Goal: Information Seeking & Learning: Learn about a topic

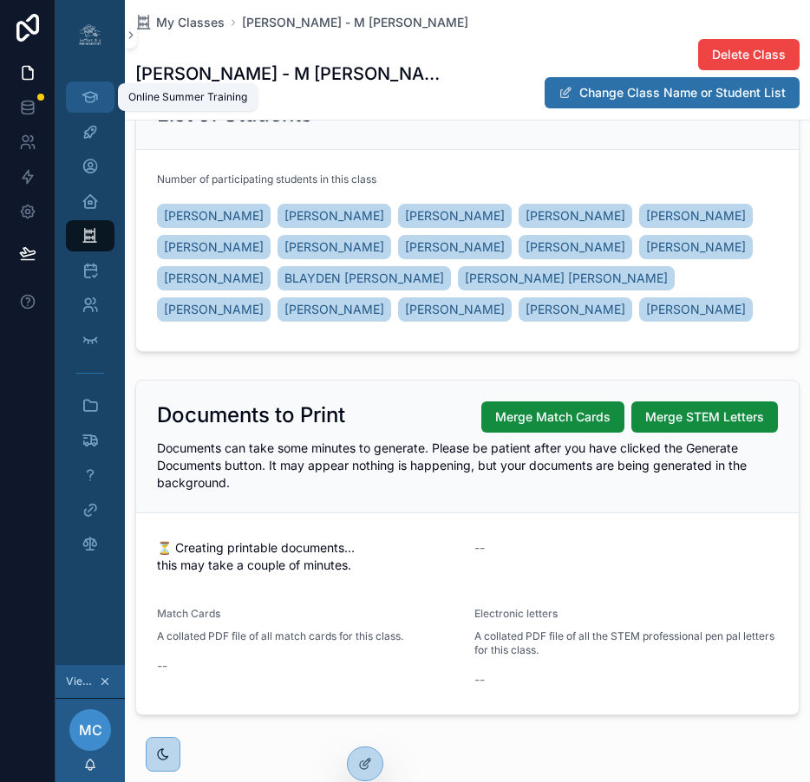
click at [93, 93] on icon "scrollable content" at bounding box center [90, 96] width 16 height 17
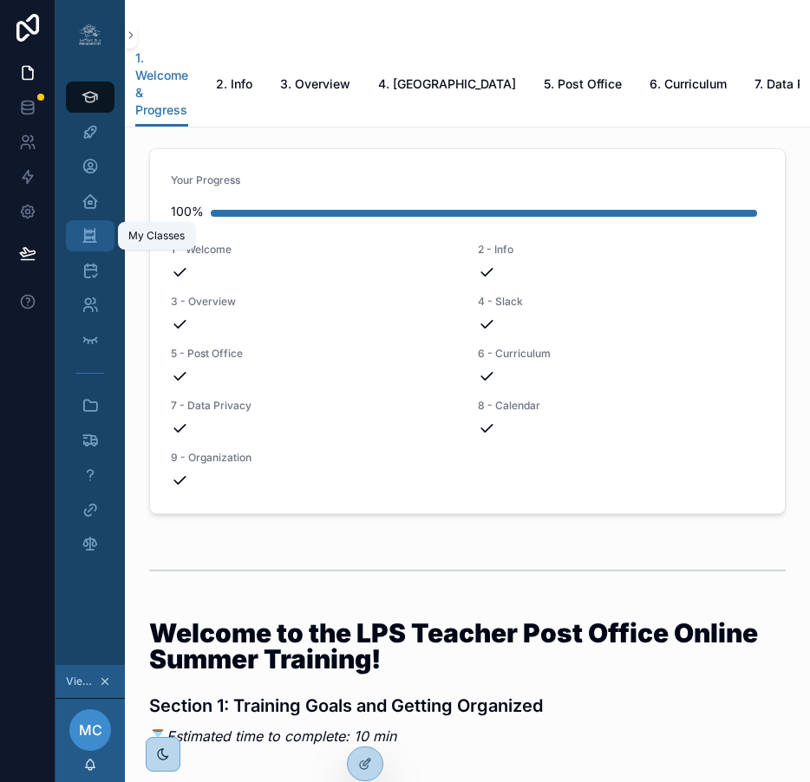
click at [88, 228] on icon "scrollable content" at bounding box center [90, 235] width 16 height 17
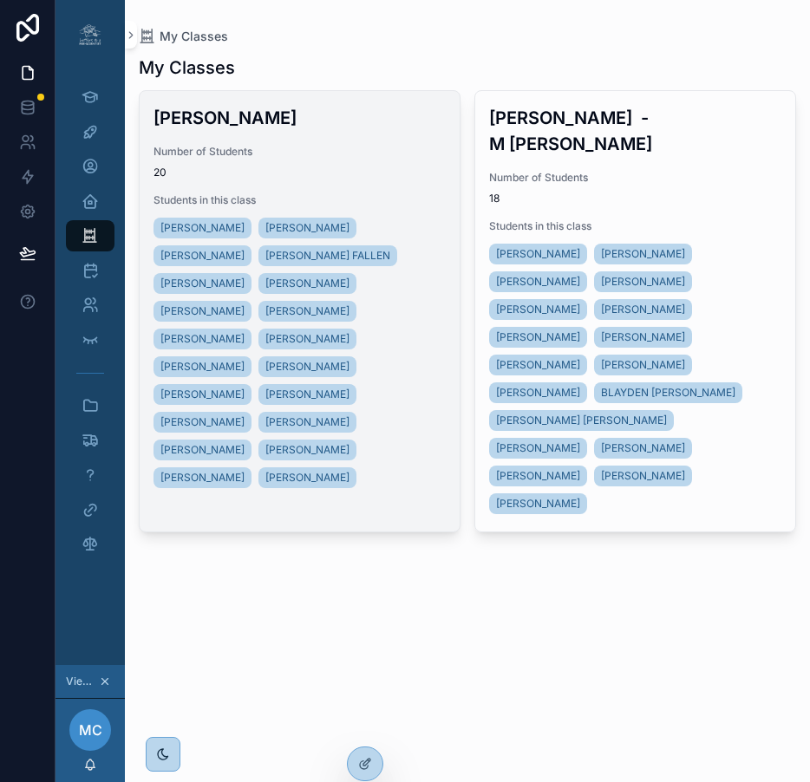
click at [417, 280] on div "MARLENA SHORT COLTON DICKERSON DAMIAN COSTELLO HARRISON FALLEN NOAH LEDFORD BRA…" at bounding box center [300, 353] width 292 height 278
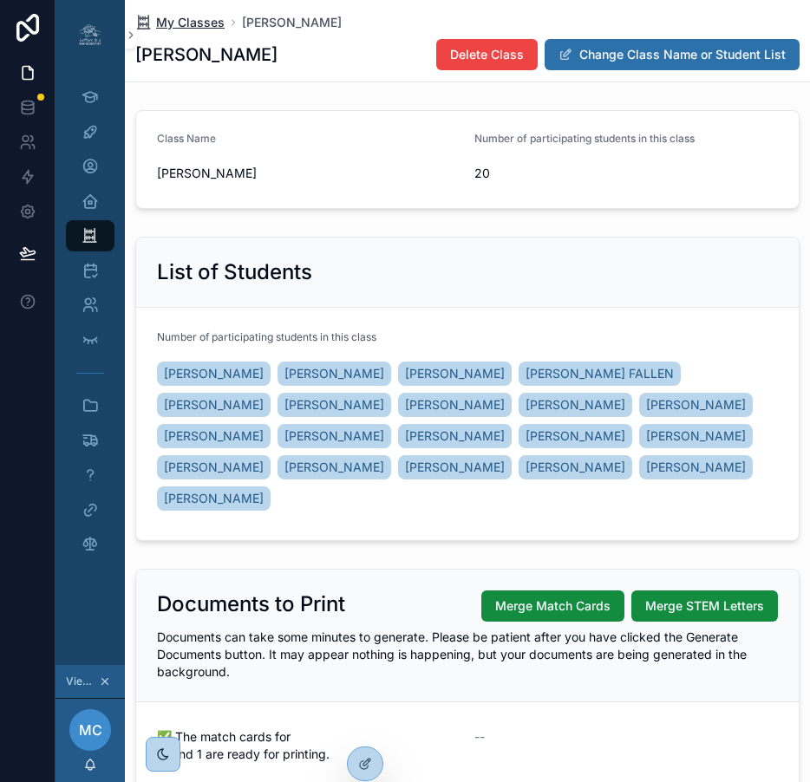
click at [179, 21] on span "My Classes" at bounding box center [190, 22] width 69 height 17
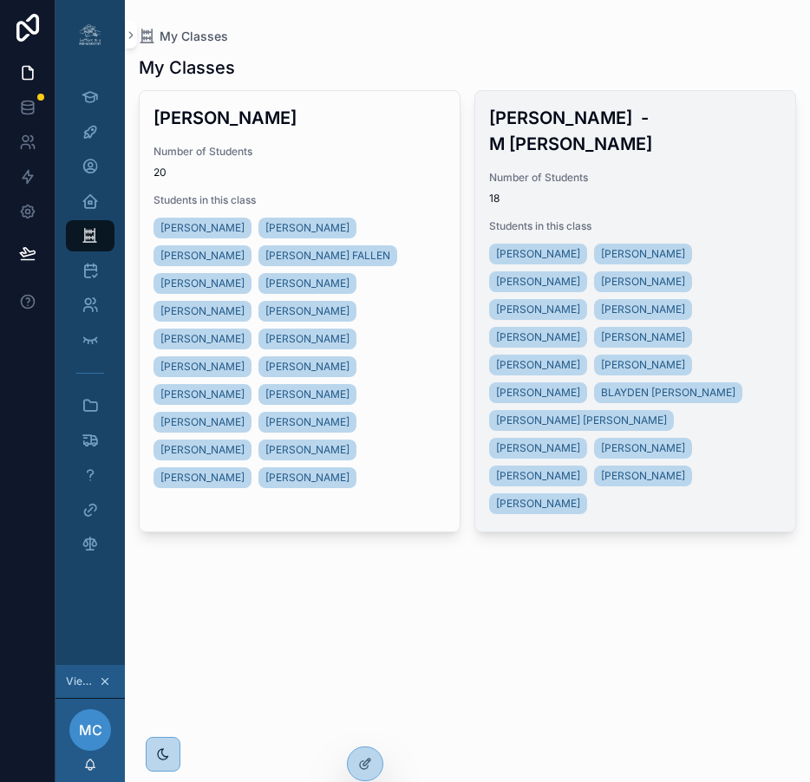
click at [570, 192] on span "18" at bounding box center [635, 199] width 292 height 14
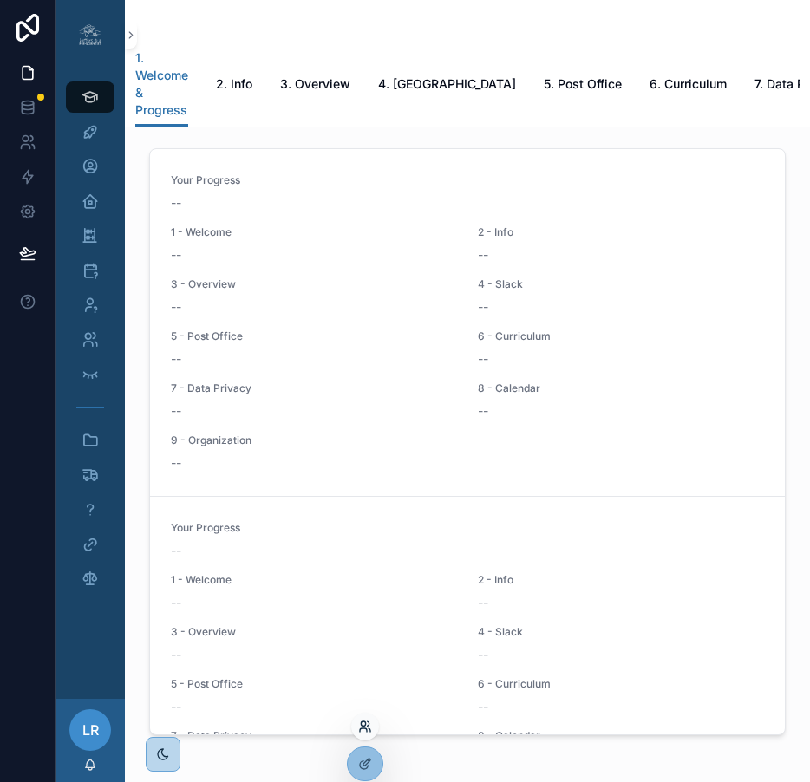
click at [364, 730] on icon at bounding box center [365, 727] width 14 height 14
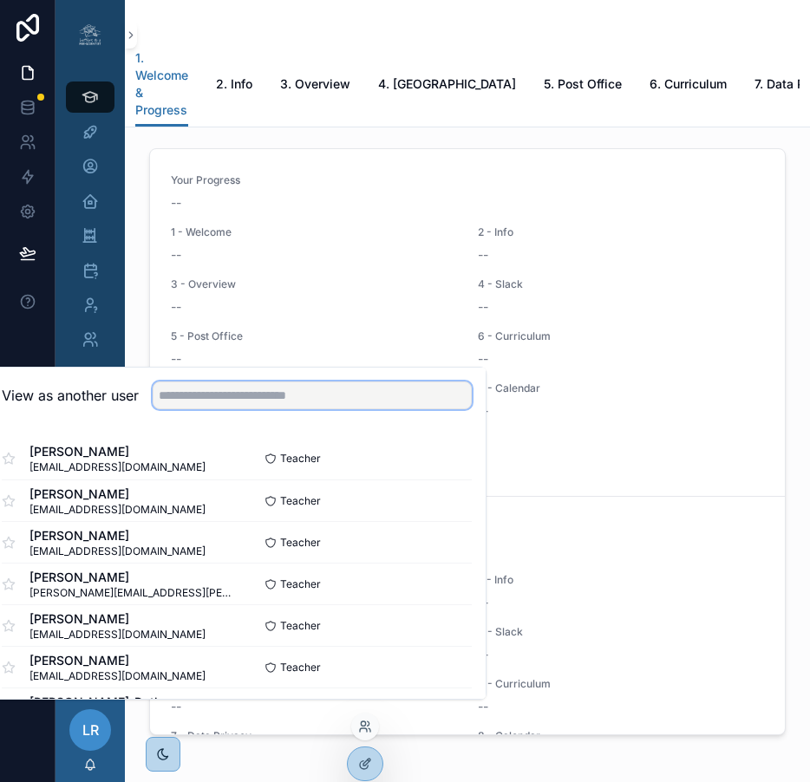
click at [317, 407] on input "text" at bounding box center [312, 396] width 319 height 28
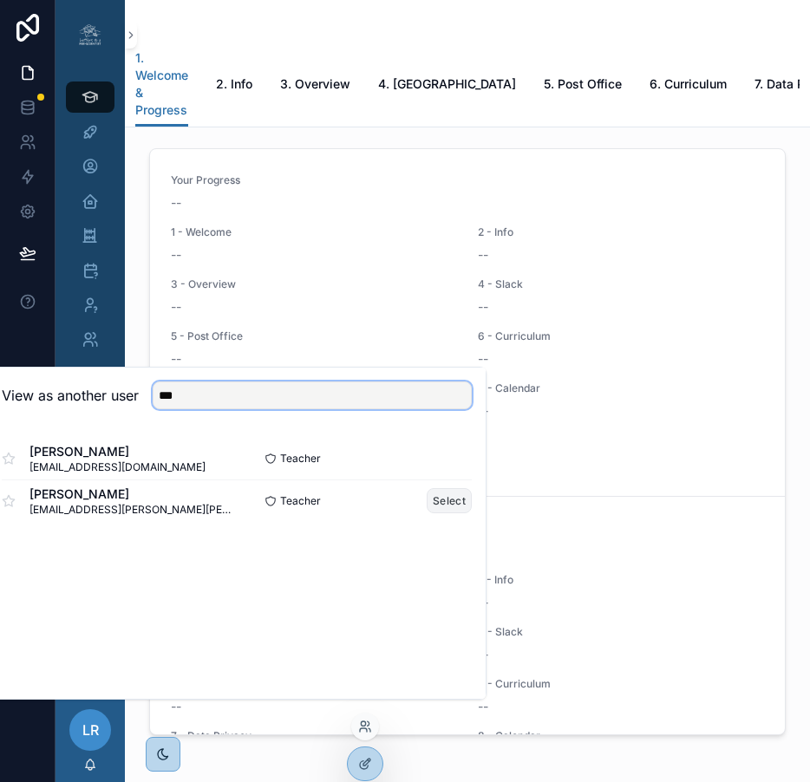
type input "***"
click at [459, 507] on button "Select" at bounding box center [449, 500] width 45 height 25
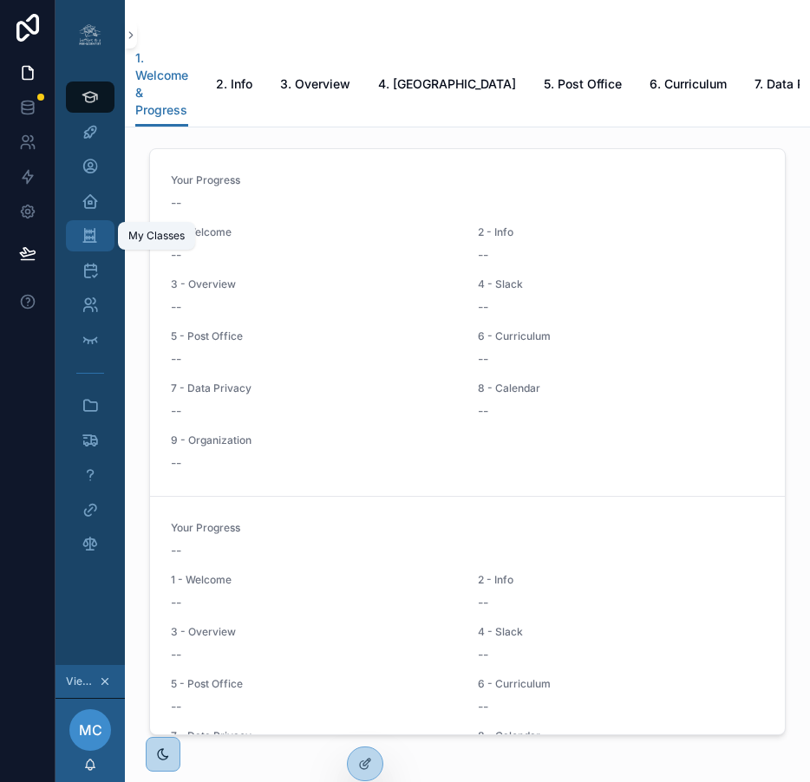
click at [93, 242] on icon "scrollable content" at bounding box center [90, 235] width 16 height 17
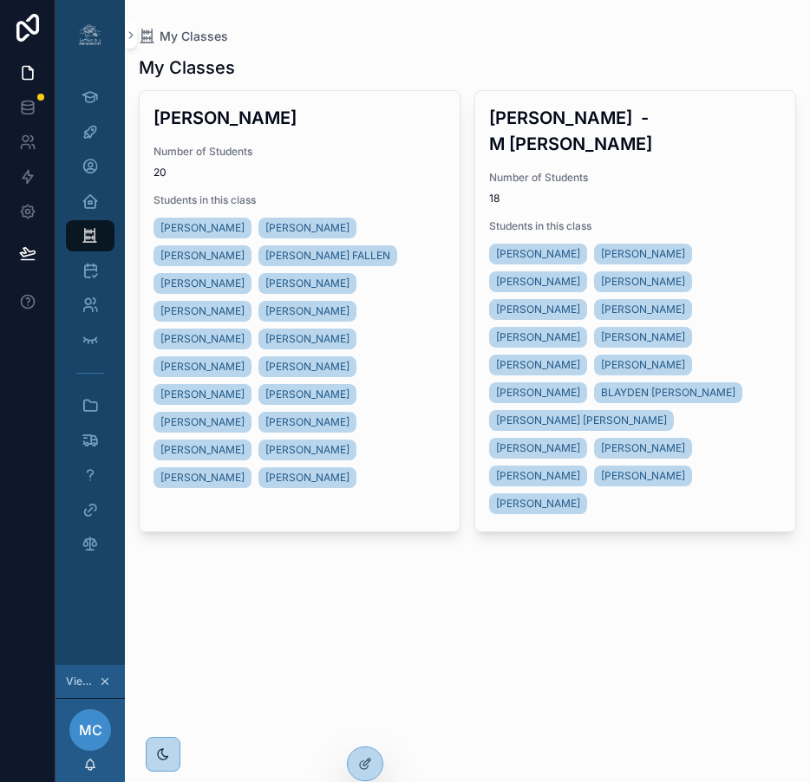
click at [315, 667] on div "My Classes My Classes [PERSON_NAME] Number of Students 20 Students in this clas…" at bounding box center [467, 391] width 685 height 782
